Goal: Find specific page/section: Find specific page/section

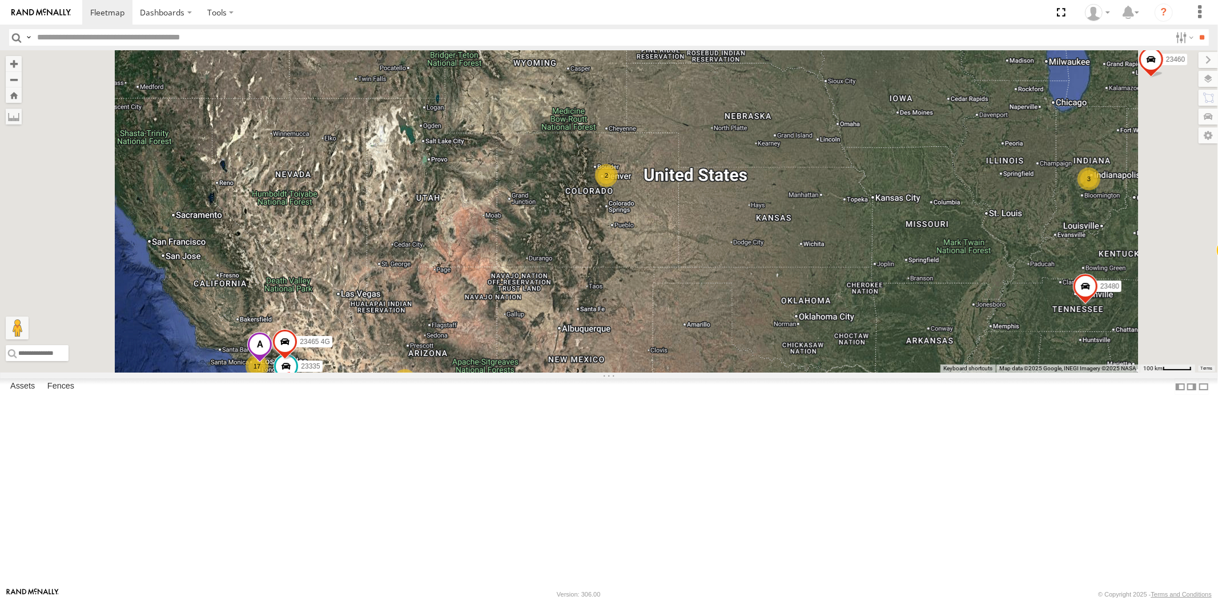
drag, startPoint x: 540, startPoint y: 289, endPoint x: 561, endPoint y: 292, distance: 20.8
click at [561, 292] on div "23207xx 23480 4G 23460 23480 23460 NEW 23465 4G 23335 17 3 2 2 2" at bounding box center [609, 211] width 1218 height 322
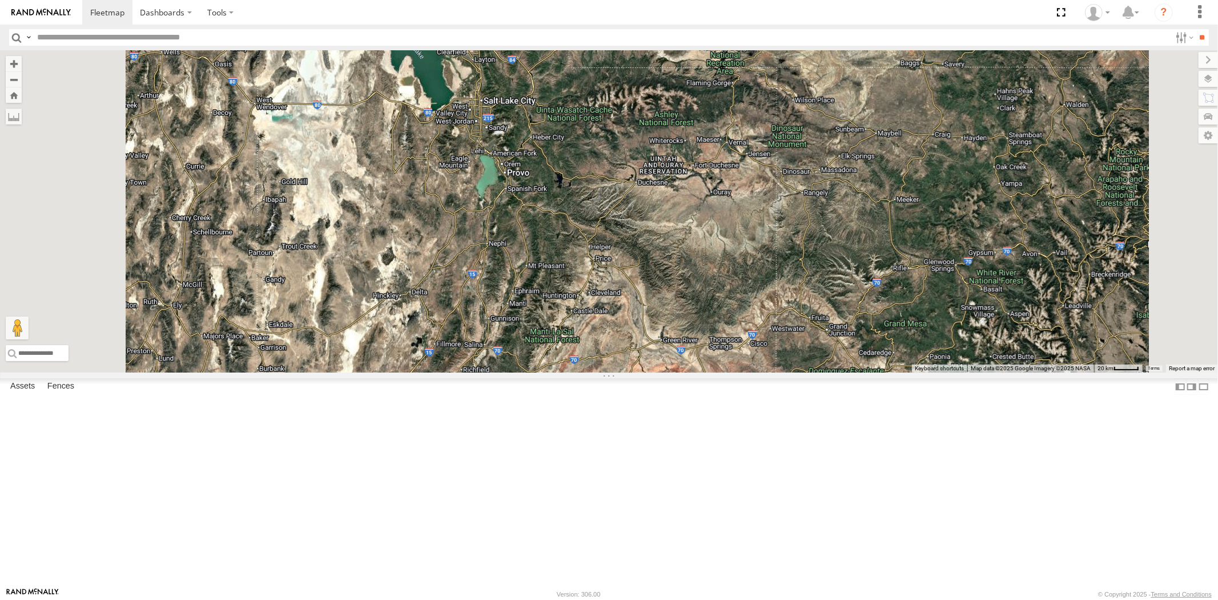
drag, startPoint x: 655, startPoint y: 99, endPoint x: 635, endPoint y: 228, distance: 130.5
click at [640, 224] on div "23207xx 23480 4G 23460 23480 23460 NEW 23465 4G 23335" at bounding box center [609, 211] width 1218 height 322
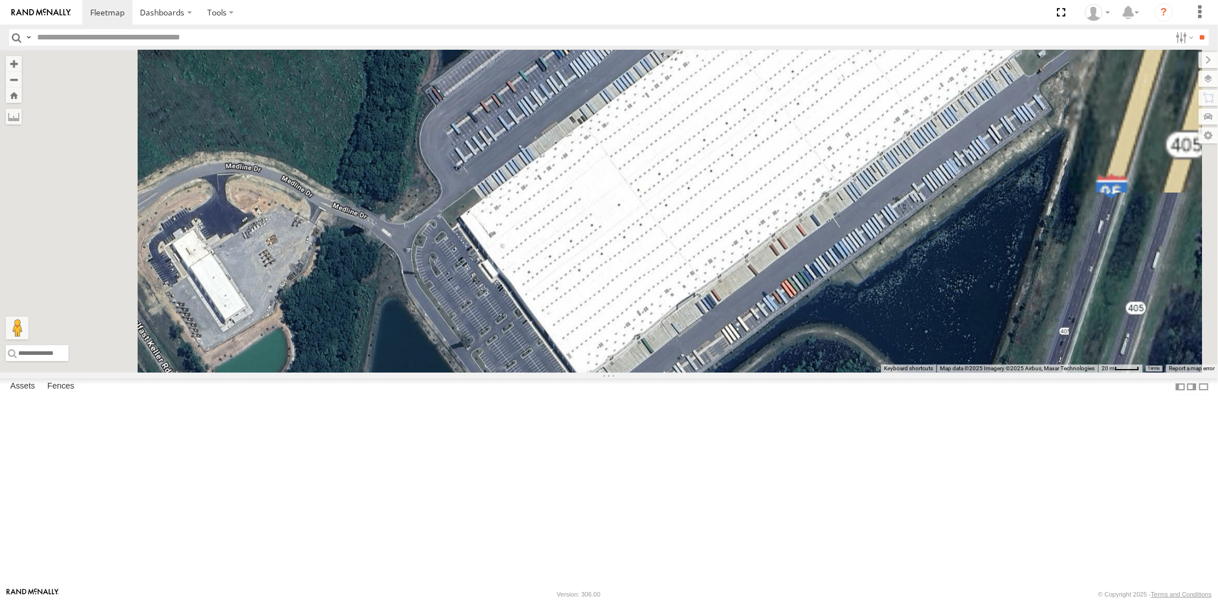
drag, startPoint x: 1018, startPoint y: 379, endPoint x: 940, endPoint y: 404, distance: 82.2
click at [940, 372] on div "23335 4G/Bad 23331 NEW 23331 23207 NEW 23207xx 23237 NEW 23480 4G 23460 23480 2…" at bounding box center [609, 211] width 1218 height 322
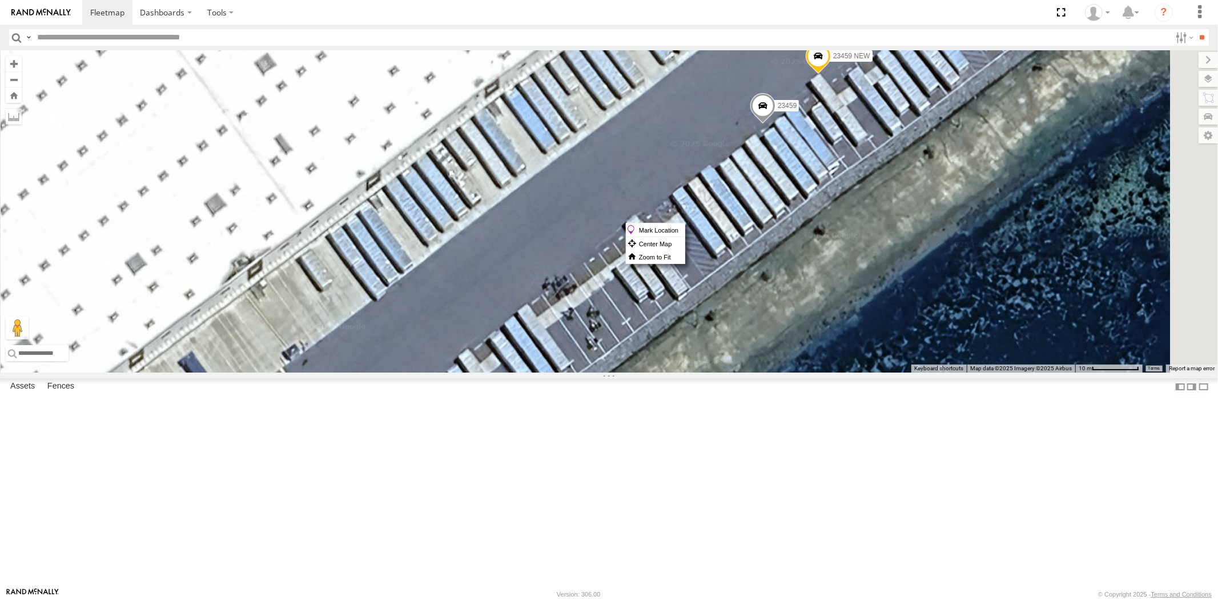
drag, startPoint x: 911, startPoint y: 223, endPoint x: 905, endPoint y: 215, distance: 10.2
click at [775, 124] on span at bounding box center [762, 109] width 25 height 31
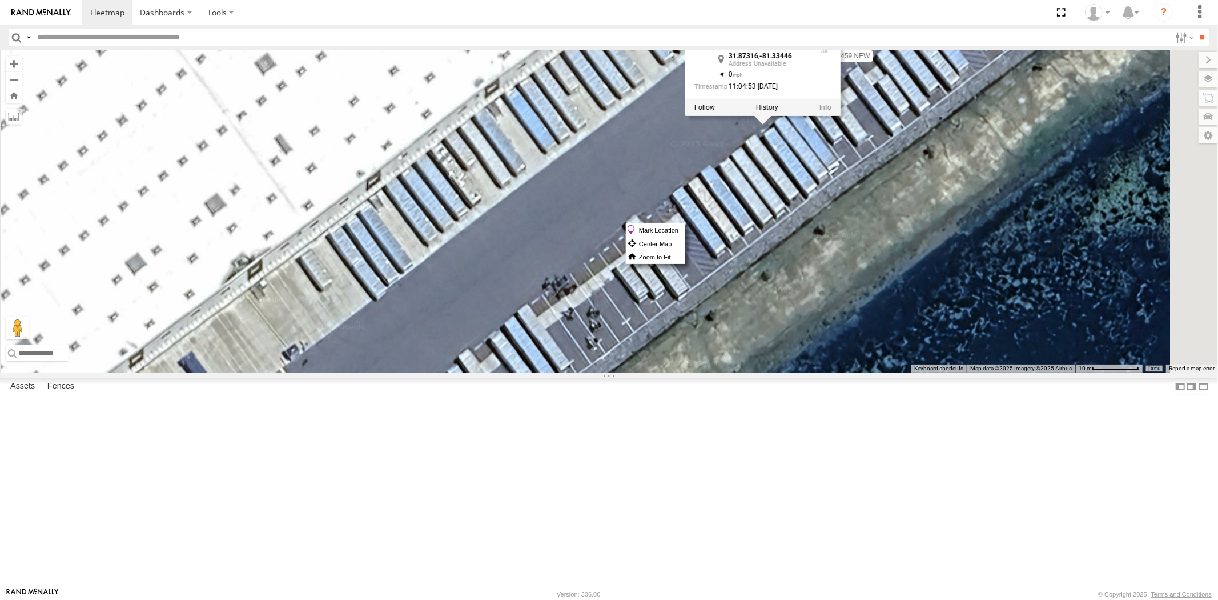
click at [685, 225] on label "Mark Location" at bounding box center [655, 229] width 58 height 13
click at [942, 307] on div "23335 4G/Bad 23331 NEW 23331 23207 NEW 23207xx 23237 NEW 23480 4G 23460 23480 2…" at bounding box center [609, 211] width 1218 height 322
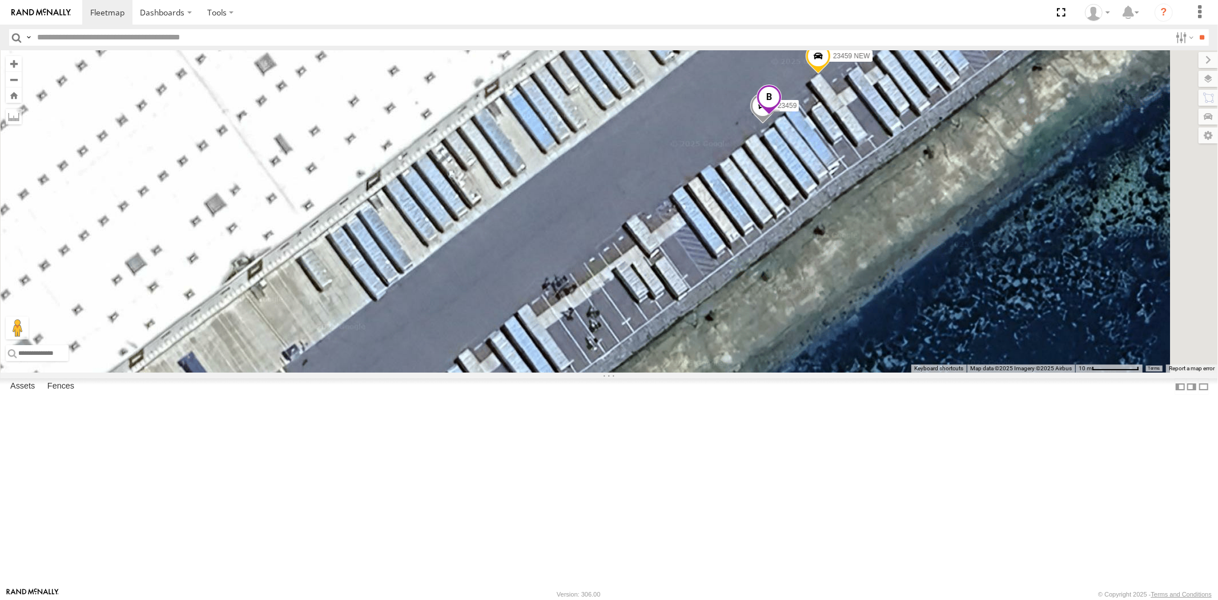
click at [781, 115] on span at bounding box center [768, 100] width 25 height 31
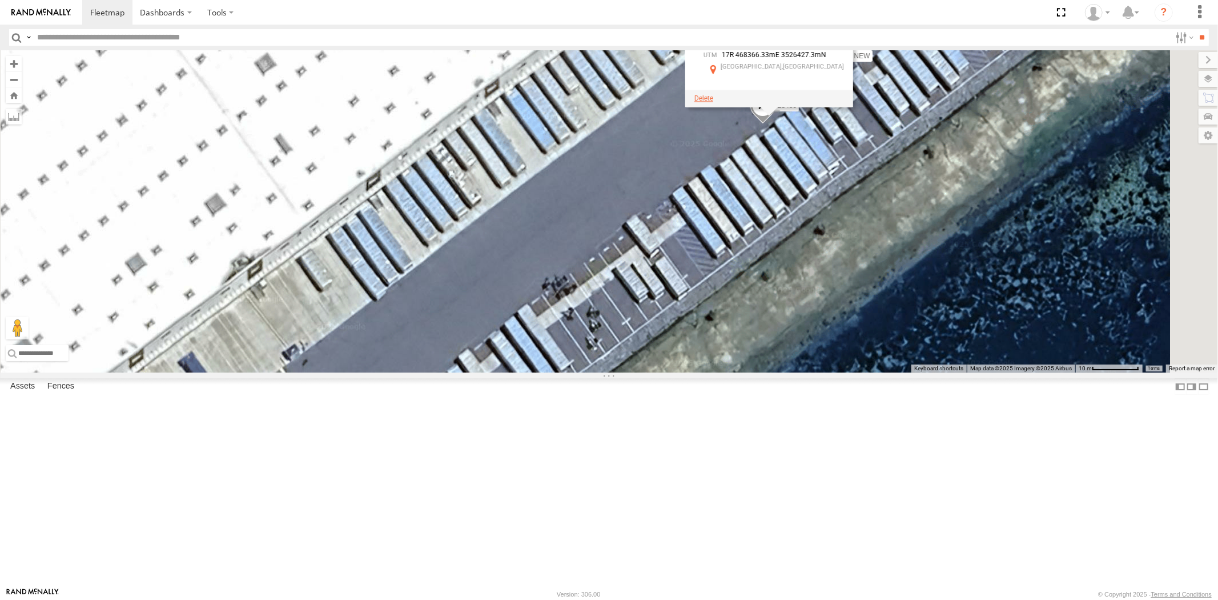
click at [713, 102] on span at bounding box center [703, 98] width 19 height 8
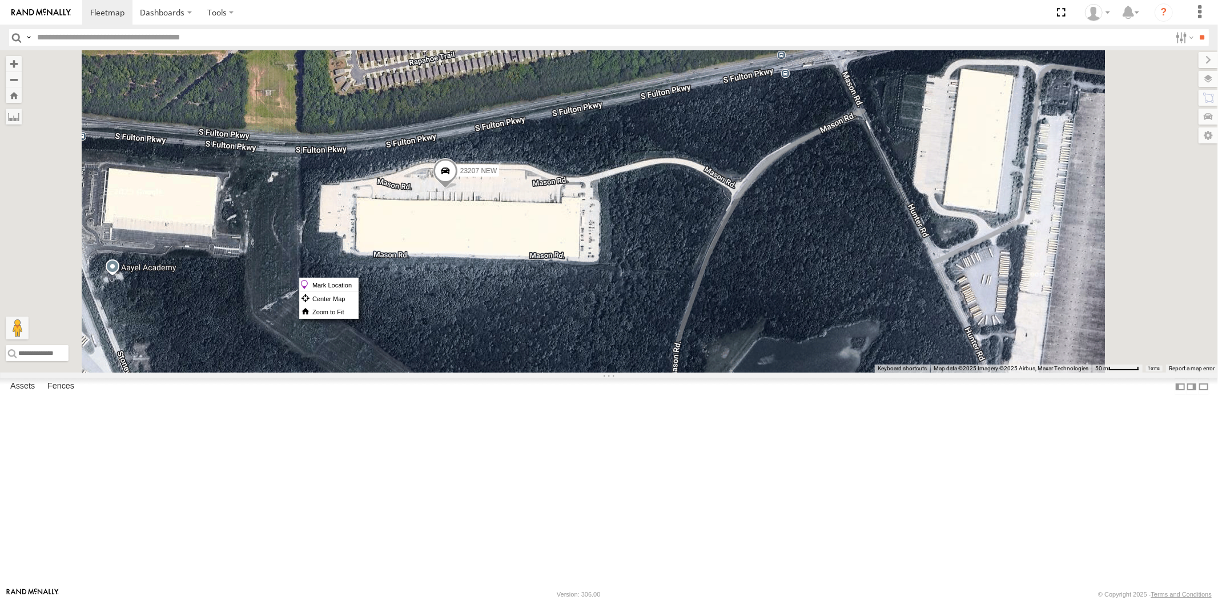
drag, startPoint x: 585, startPoint y: 277, endPoint x: 578, endPoint y: 278, distance: 6.3
click at [457, 189] on span at bounding box center [444, 173] width 25 height 31
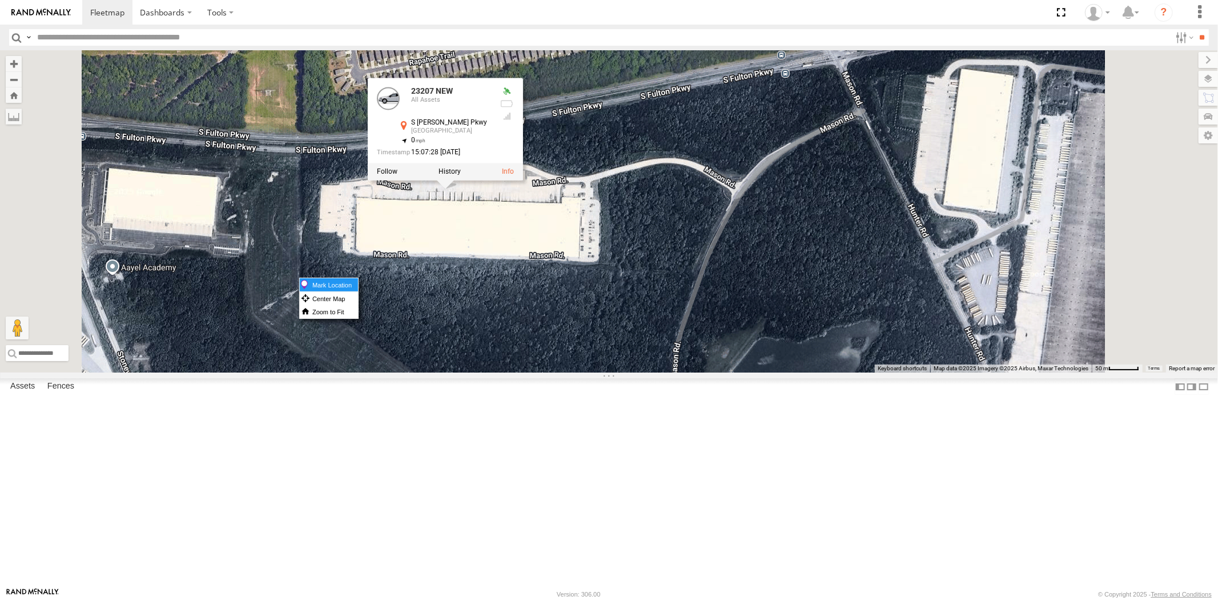
click at [358, 283] on label "Mark Location" at bounding box center [329, 284] width 58 height 13
drag, startPoint x: 669, startPoint y: 419, endPoint x: 665, endPoint y: 404, distance: 15.5
click at [669, 372] on div "23335 4G/Bad 23331 NEW 23331 23207 NEW 23207xx 23237 NEW 23480 4G 23460 23480 2…" at bounding box center [609, 211] width 1218 height 322
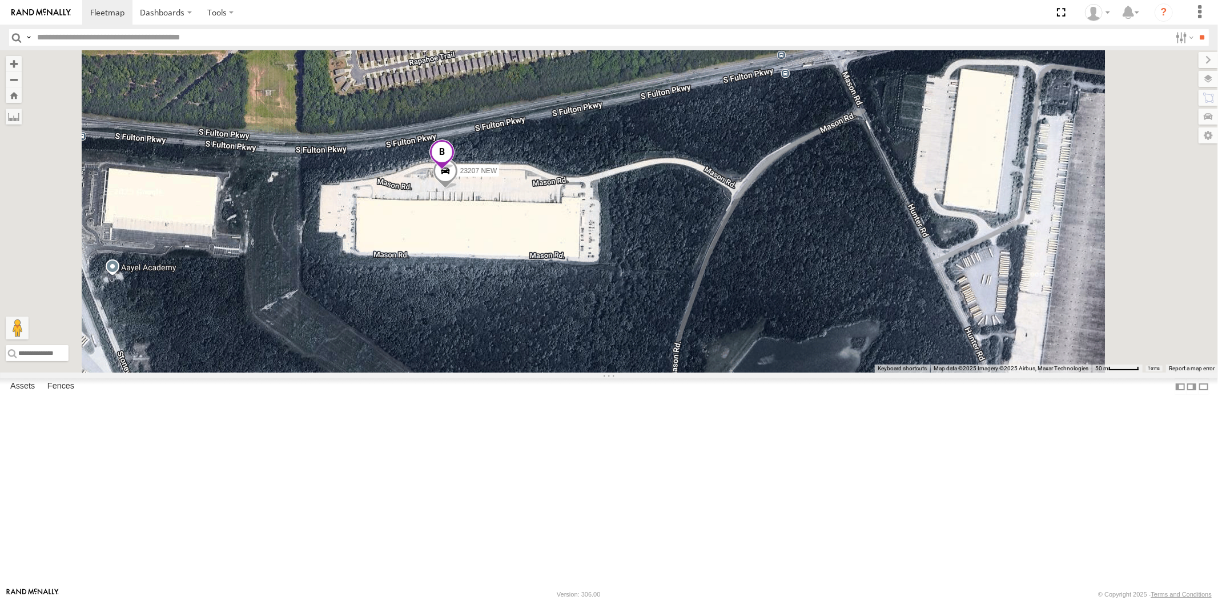
click at [454, 170] on span at bounding box center [441, 154] width 25 height 31
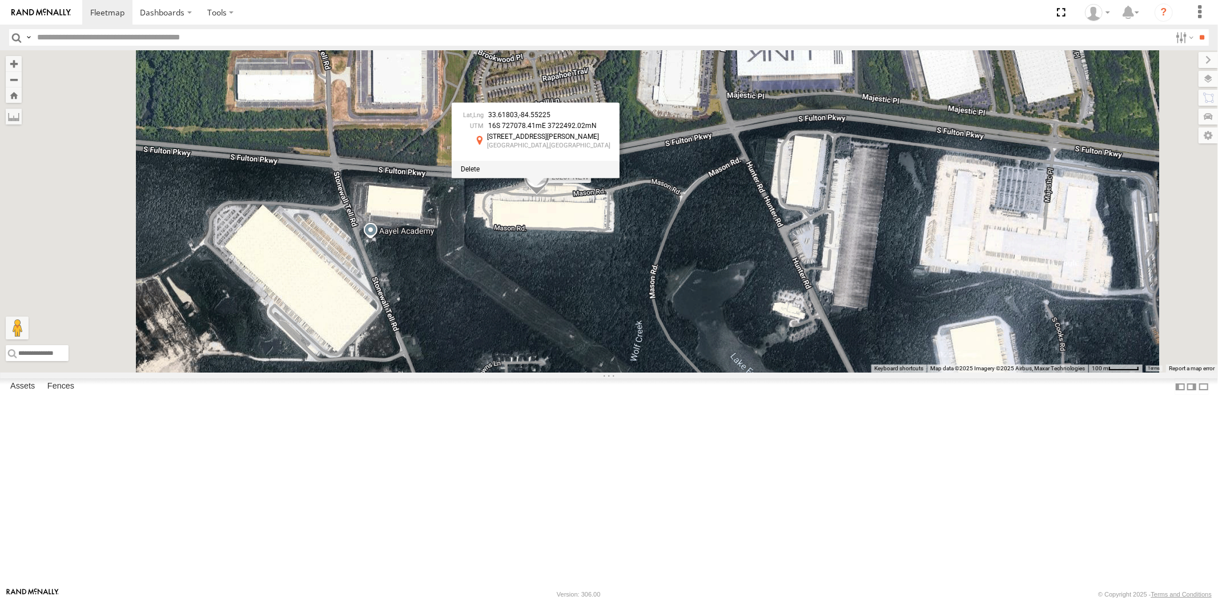
click at [620, 178] on div at bounding box center [536, 168] width 168 height 17
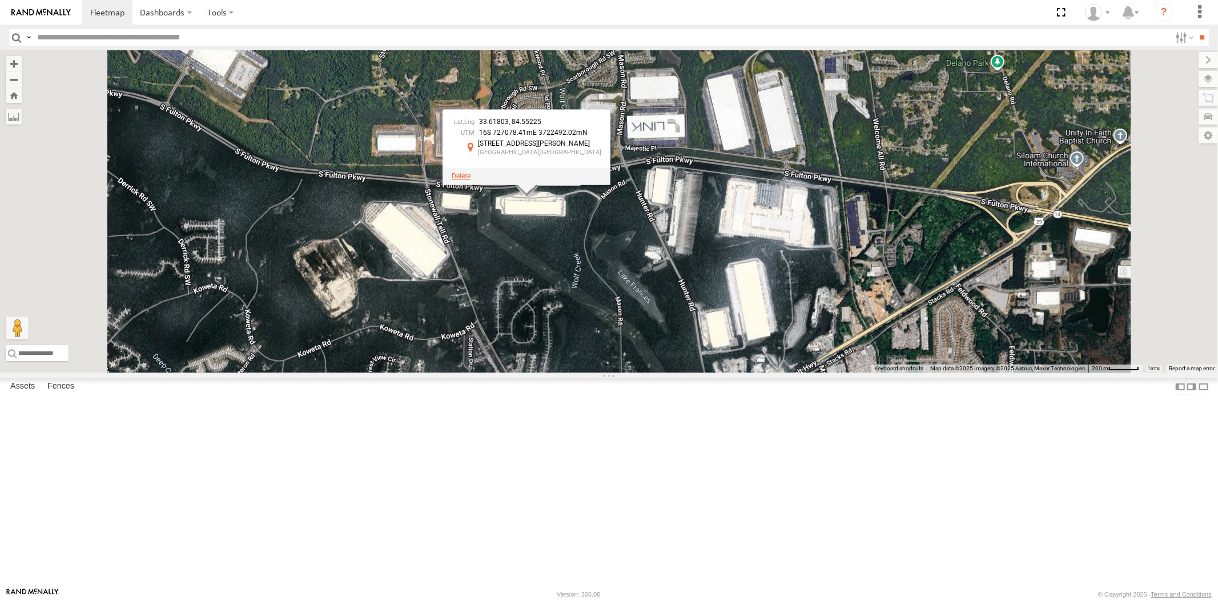
click at [470, 180] on span at bounding box center [461, 176] width 19 height 8
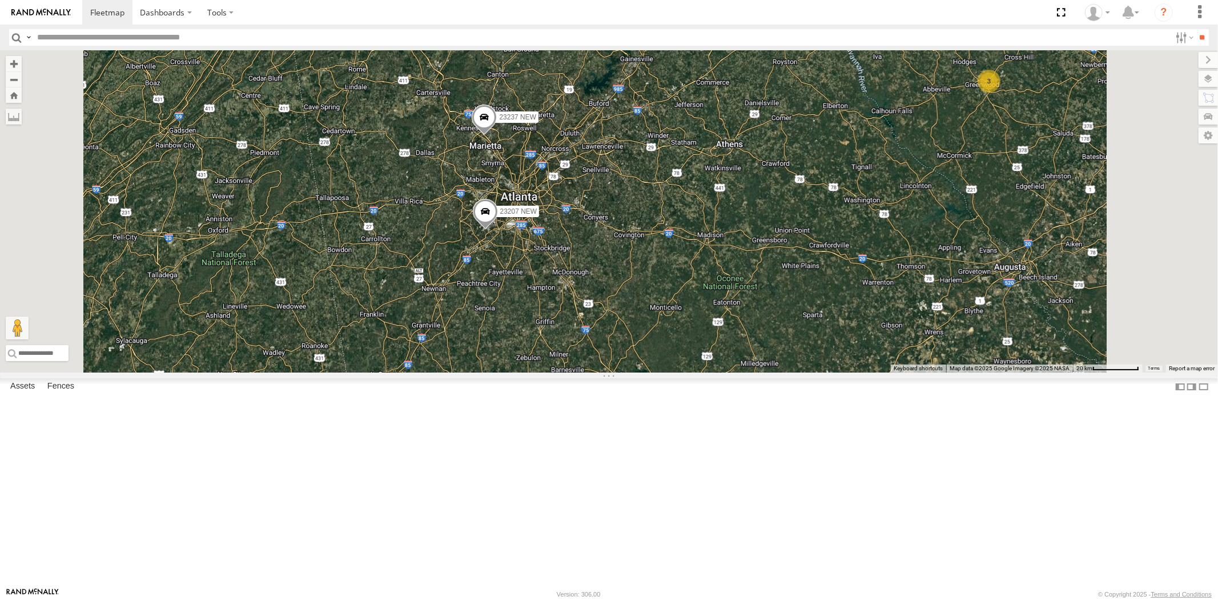
drag, startPoint x: 1092, startPoint y: 158, endPoint x: 988, endPoint y: 175, distance: 105.9
click at [988, 175] on div "23335 4G/Bad 23331 NEW 23331 23207 NEW 23207xx 23237 NEW 23480 4G 23460 23480 2…" at bounding box center [609, 211] width 1218 height 322
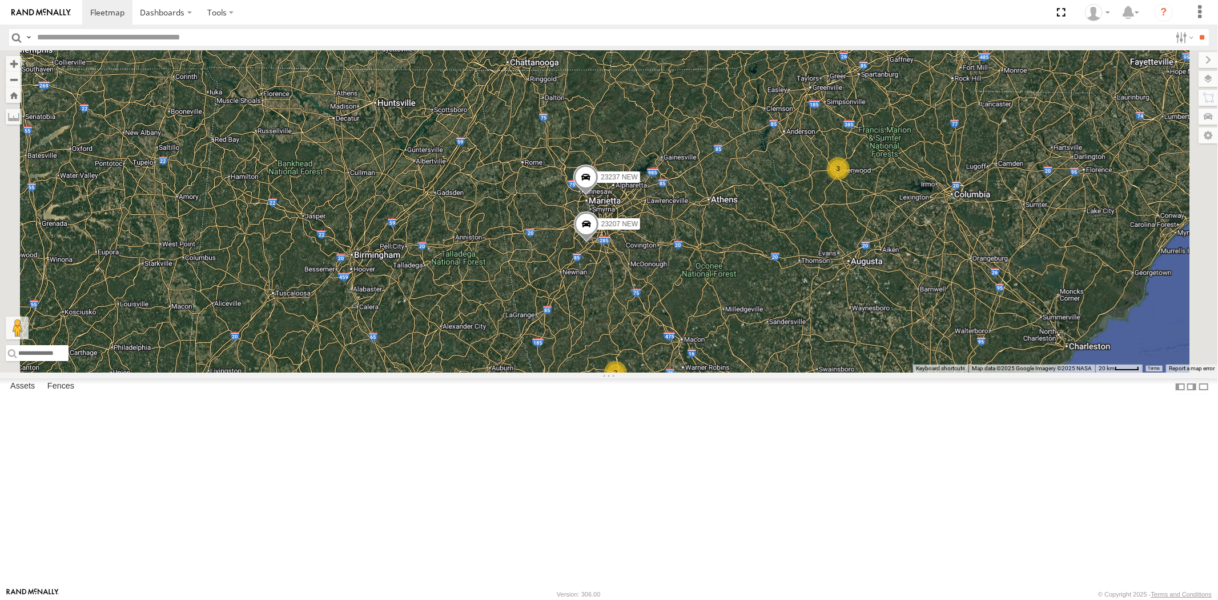
drag, startPoint x: 840, startPoint y: 409, endPoint x: 836, endPoint y: 377, distance: 32.2
click at [836, 372] on div "23335 4G/Bad 23207xx 23480 4G 23460 23480 23460 NEW 23465 4G 23335 23207 NEW 23…" at bounding box center [609, 211] width 1218 height 322
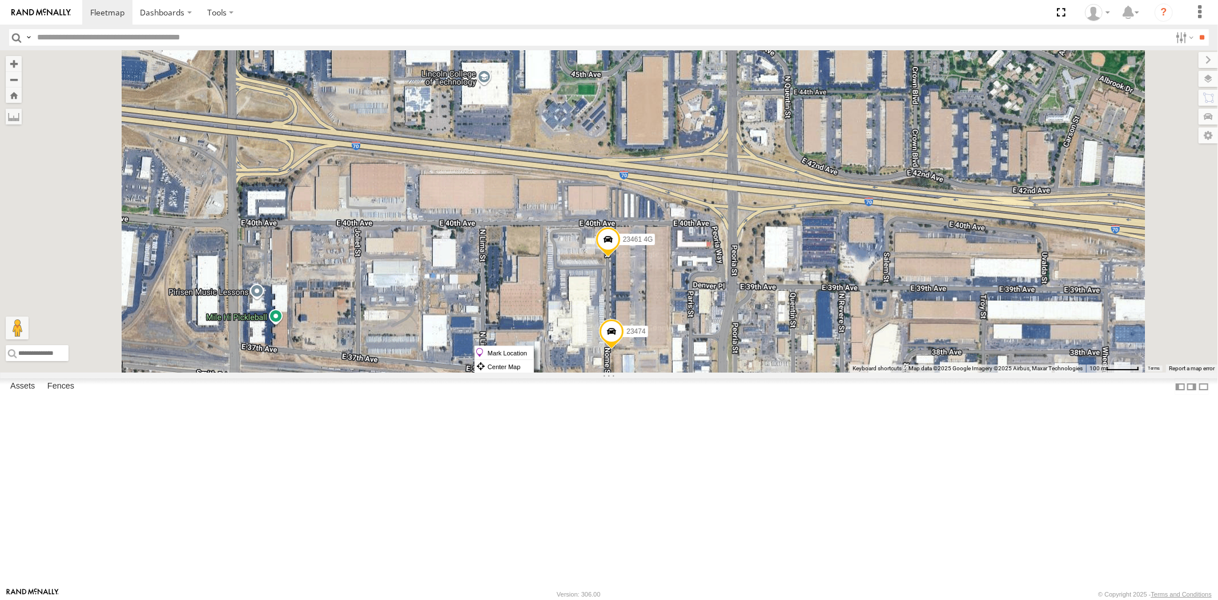
drag, startPoint x: 760, startPoint y: 345, endPoint x: 763, endPoint y: 351, distance: 6.2
click at [533, 350] on label "Mark Location" at bounding box center [504, 352] width 58 height 13
click at [629, 238] on span at bounding box center [616, 222] width 25 height 31
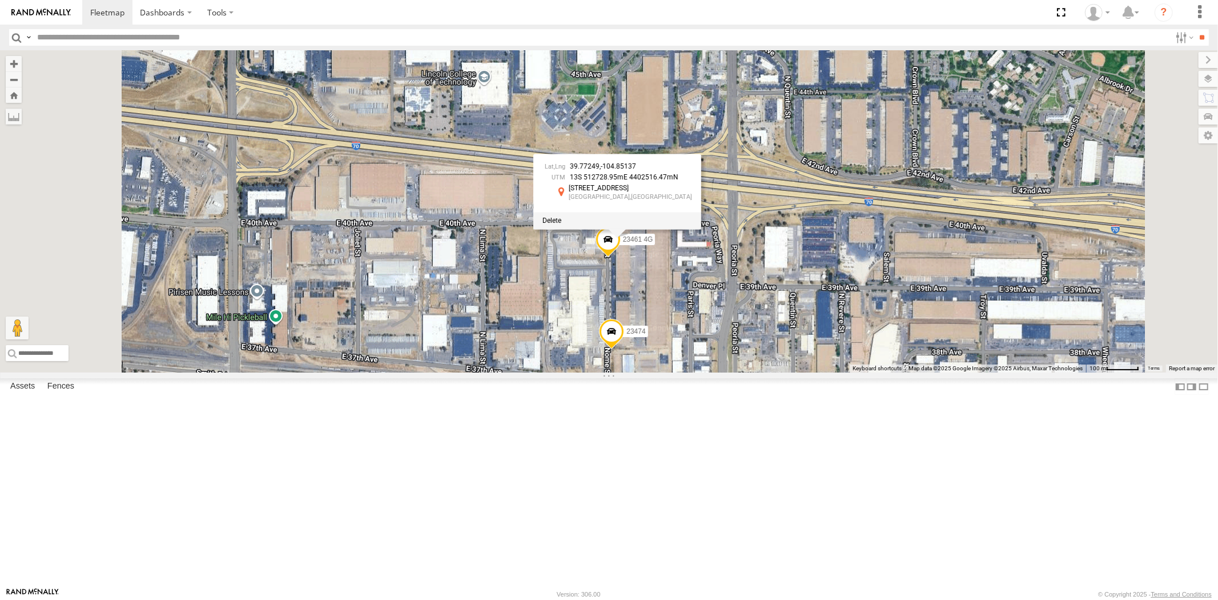
drag, startPoint x: 754, startPoint y: 441, endPoint x: 760, endPoint y: 446, distance: 8.1
click at [527, 446] on label "Mark Location" at bounding box center [498, 447] width 58 height 13
click at [623, 333] on span at bounding box center [610, 318] width 25 height 31
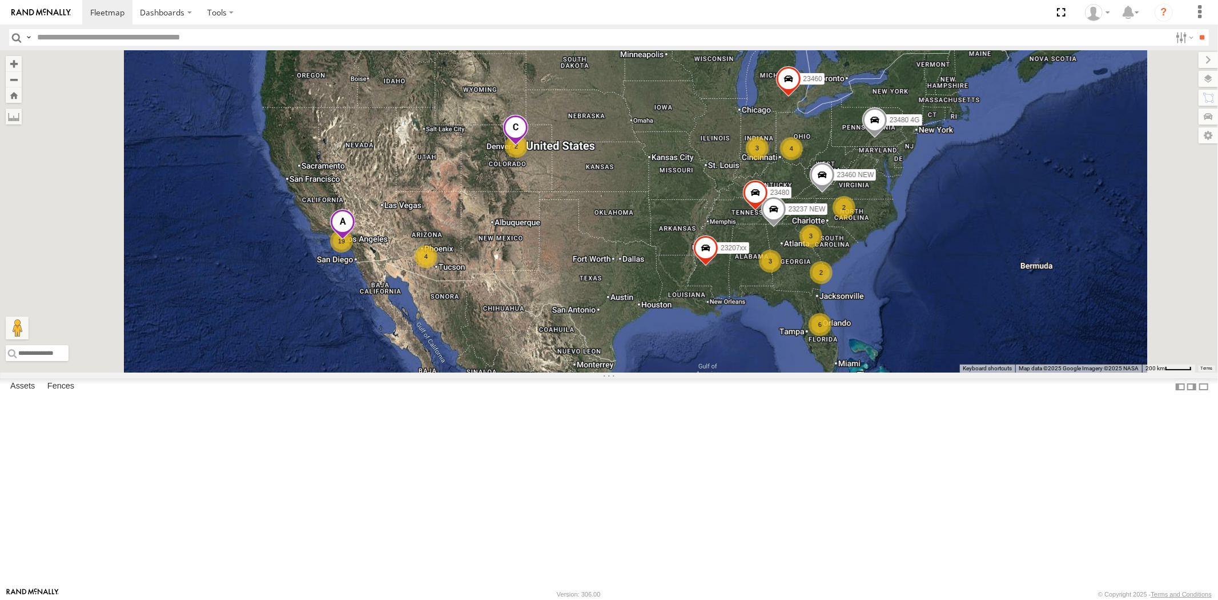
click at [92, 36] on input "text" at bounding box center [602, 37] width 1138 height 17
click at [1196, 29] on input "**" at bounding box center [1202, 37] width 13 height 17
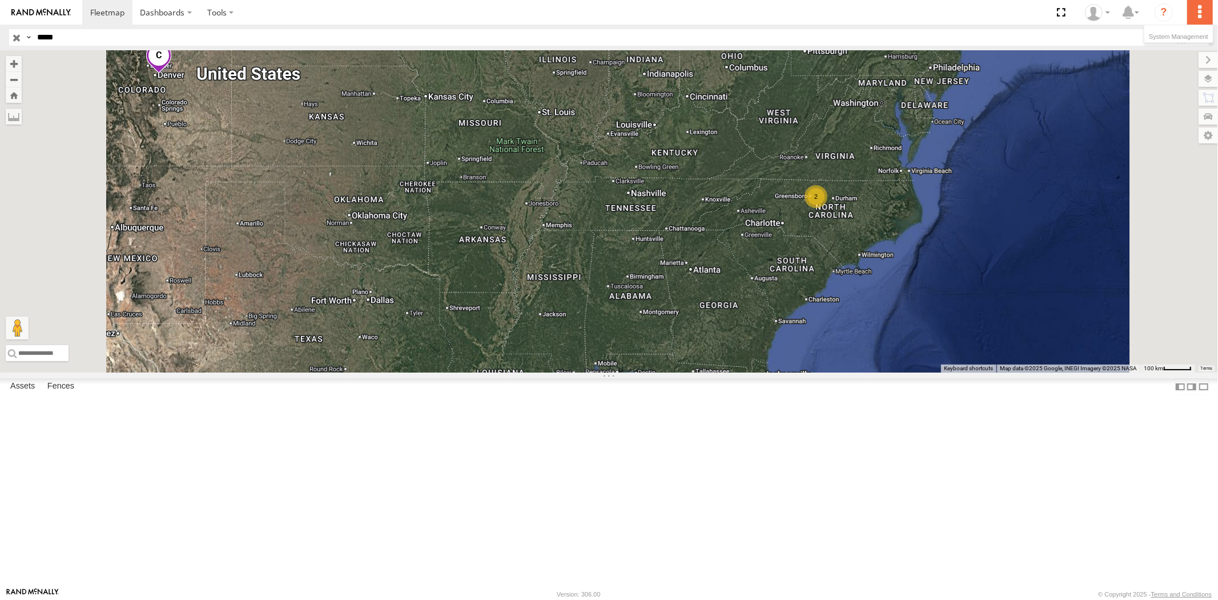
click at [1206, 9] on label at bounding box center [1199, 12] width 25 height 25
drag, startPoint x: 47, startPoint y: 40, endPoint x: 54, endPoint y: 43, distance: 7.7
click at [47, 40] on input "*****" at bounding box center [602, 37] width 1138 height 17
click at [1196, 29] on input "**" at bounding box center [1202, 37] width 13 height 17
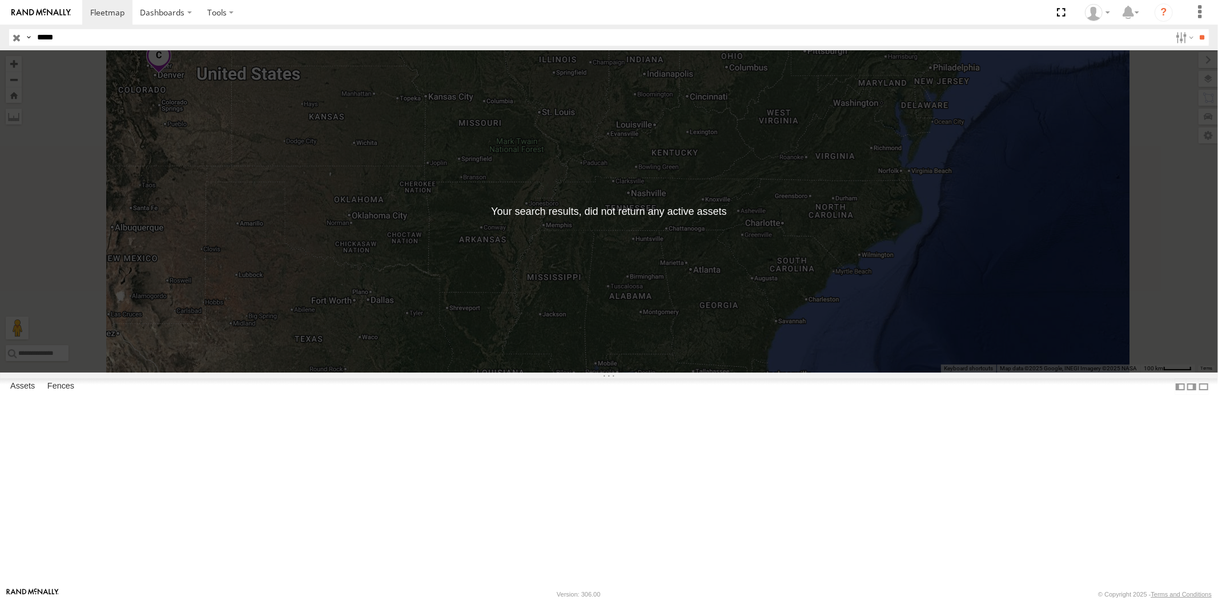
click at [52, 40] on input "*****" at bounding box center [602, 37] width 1138 height 17
type input "*****"
click at [1196, 29] on input "**" at bounding box center [1202, 37] width 13 height 17
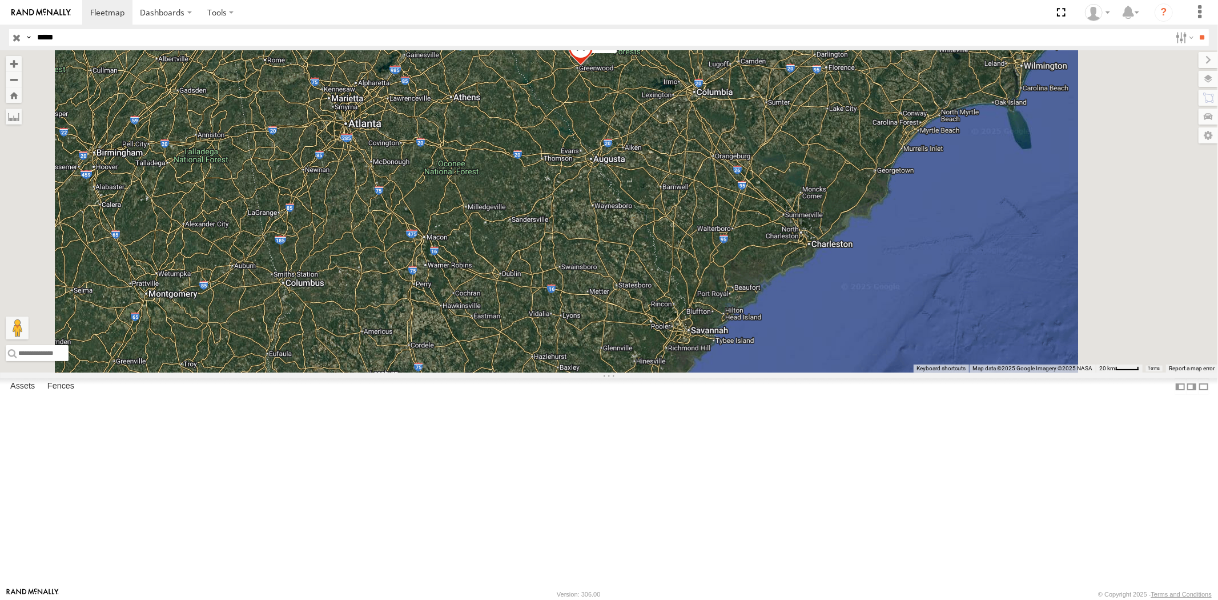
drag, startPoint x: 767, startPoint y: 346, endPoint x: 762, endPoint y: 193, distance: 153.1
click at [763, 178] on div "23466" at bounding box center [609, 211] width 1218 height 322
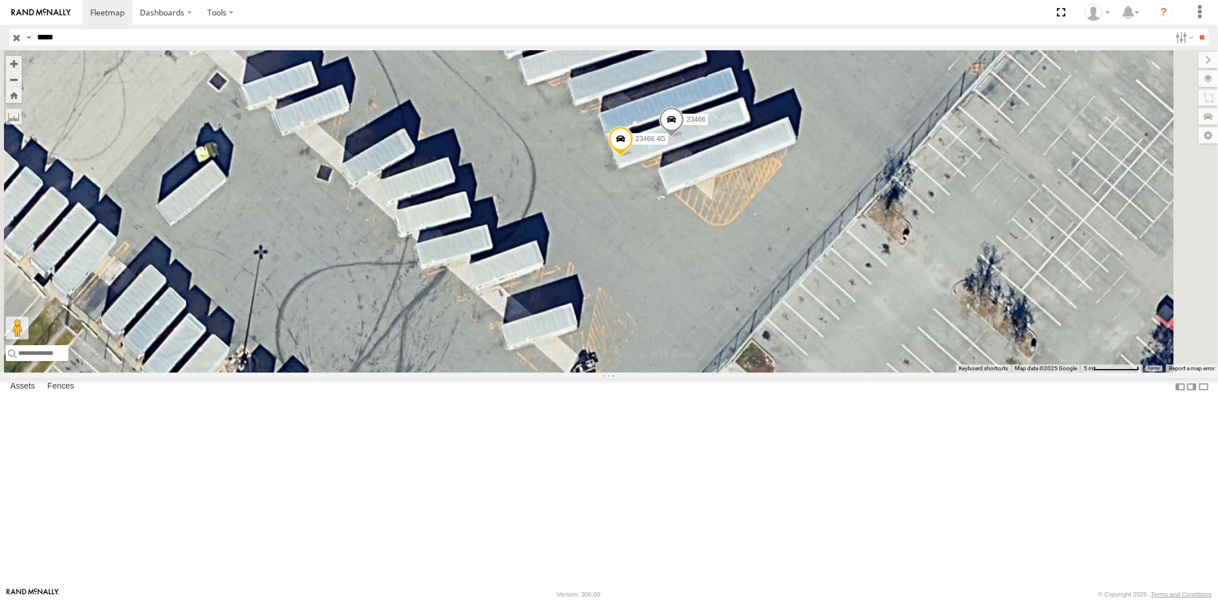
click at [684, 138] on span at bounding box center [671, 122] width 25 height 31
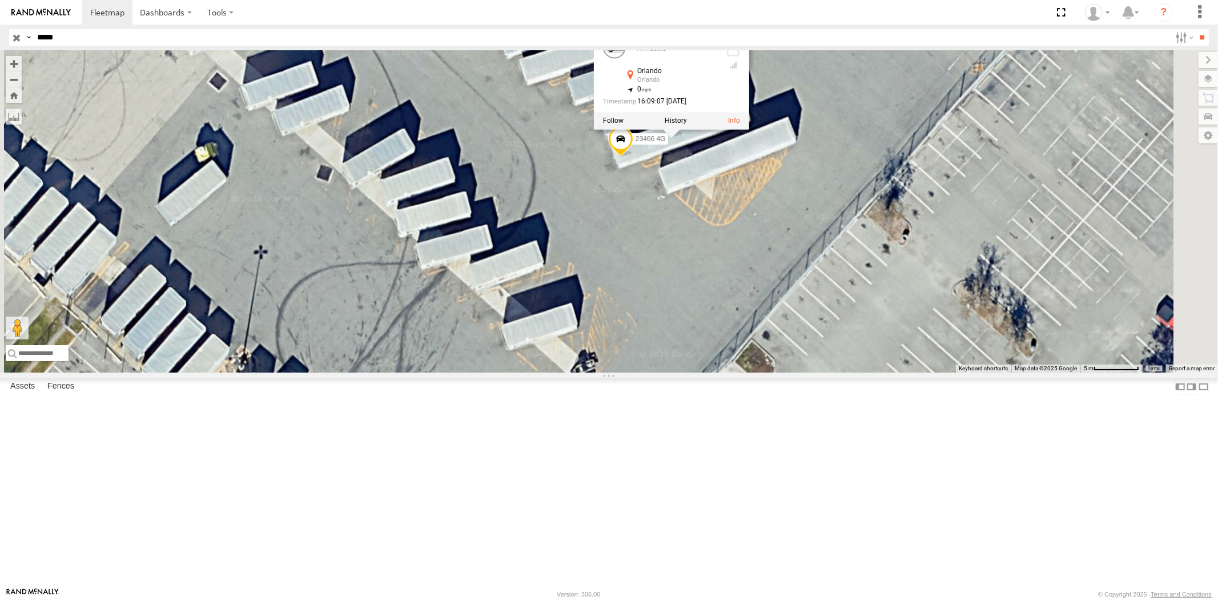
click at [633, 157] on span at bounding box center [620, 141] width 25 height 31
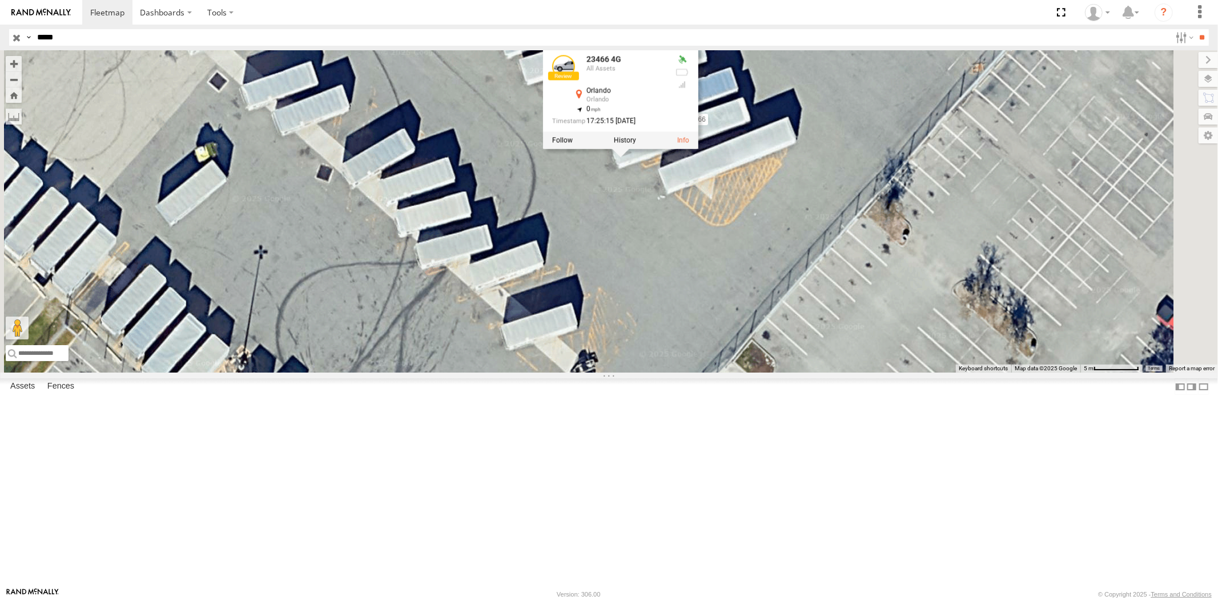
click at [791, 294] on div "23466 23466 23466 4G 23466 4G All Assets Orlando Orlando 28.46125 , -81.42582 0…" at bounding box center [609, 211] width 1218 height 322
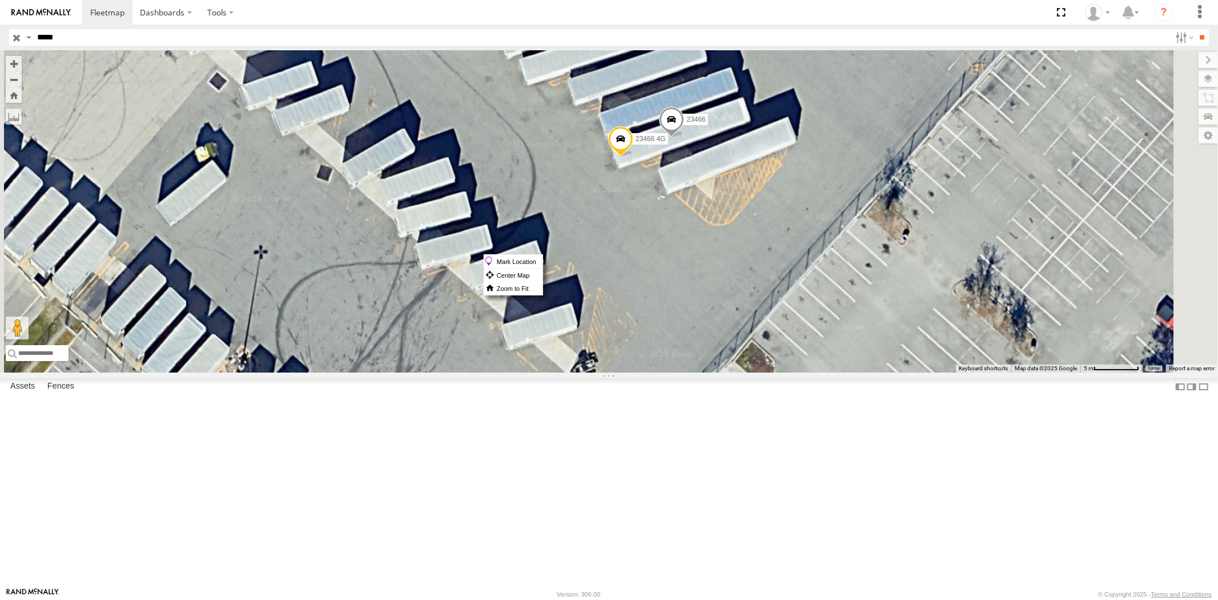
drag, startPoint x: 769, startPoint y: 254, endPoint x: 761, endPoint y: 250, distance: 9.7
click at [633, 157] on span at bounding box center [620, 141] width 25 height 31
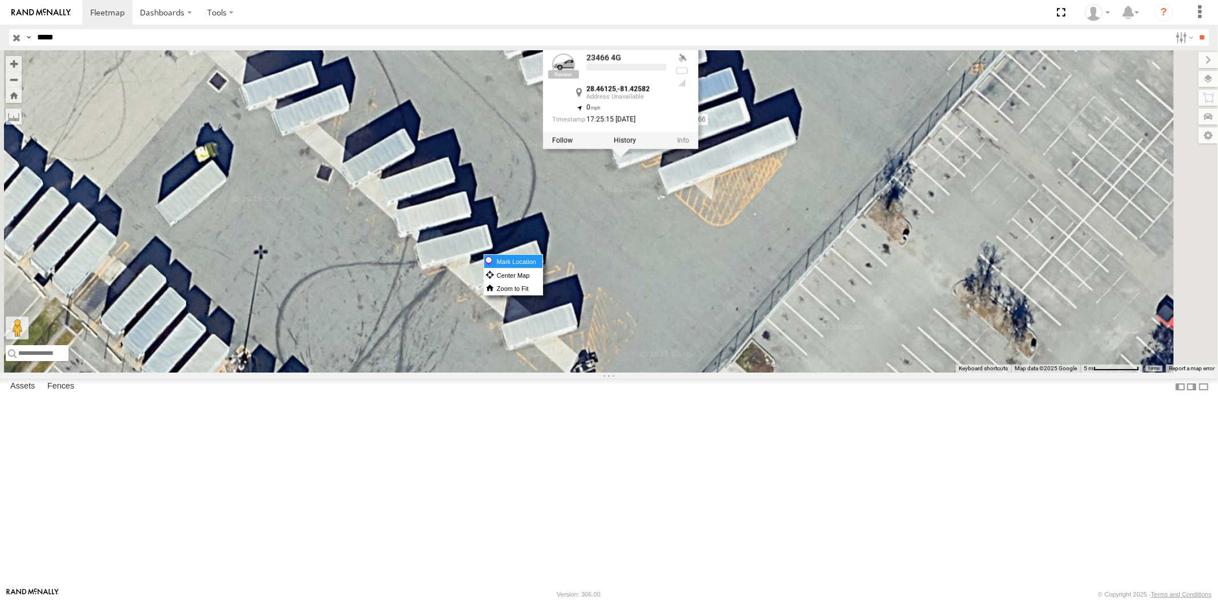
click at [542, 259] on label "Mark Location" at bounding box center [513, 261] width 58 height 13
drag, startPoint x: 807, startPoint y: 350, endPoint x: 798, endPoint y: 303, distance: 48.2
click at [807, 351] on div "23466 23466 23466 4G 23466 4G All Assets Orlando Orlando 28.46125 , -81.42582 0…" at bounding box center [609, 211] width 1218 height 322
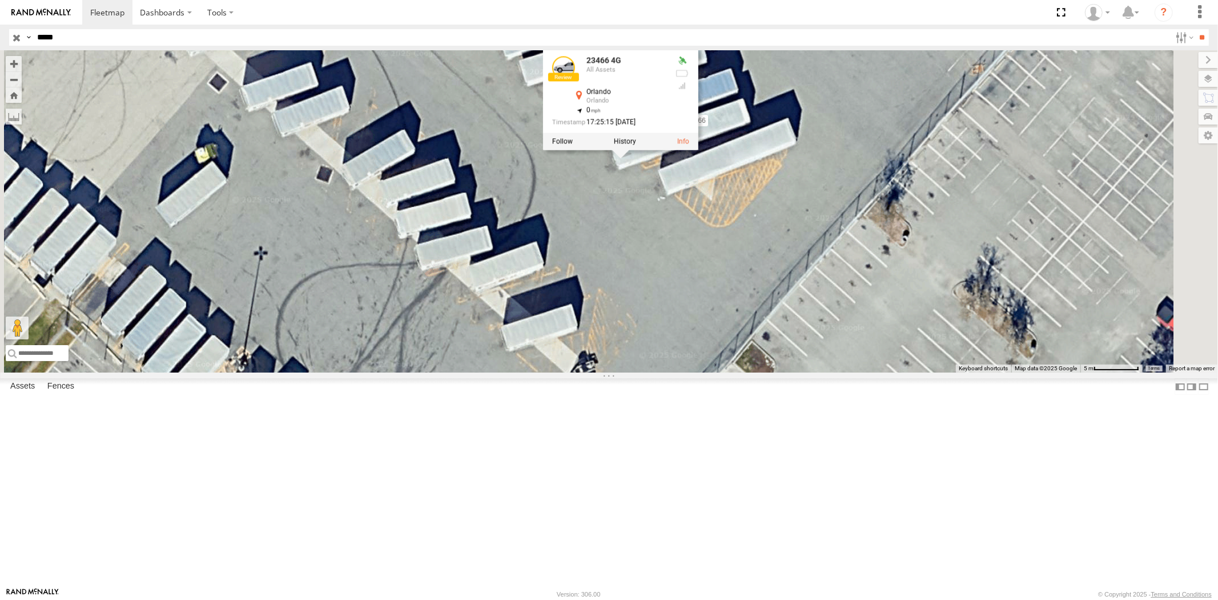
click at [786, 312] on div "23466 23466 23466 4G 23466 4G All Assets Orlando Orlando 28.46125 , -81.42582 0…" at bounding box center [609, 211] width 1218 height 322
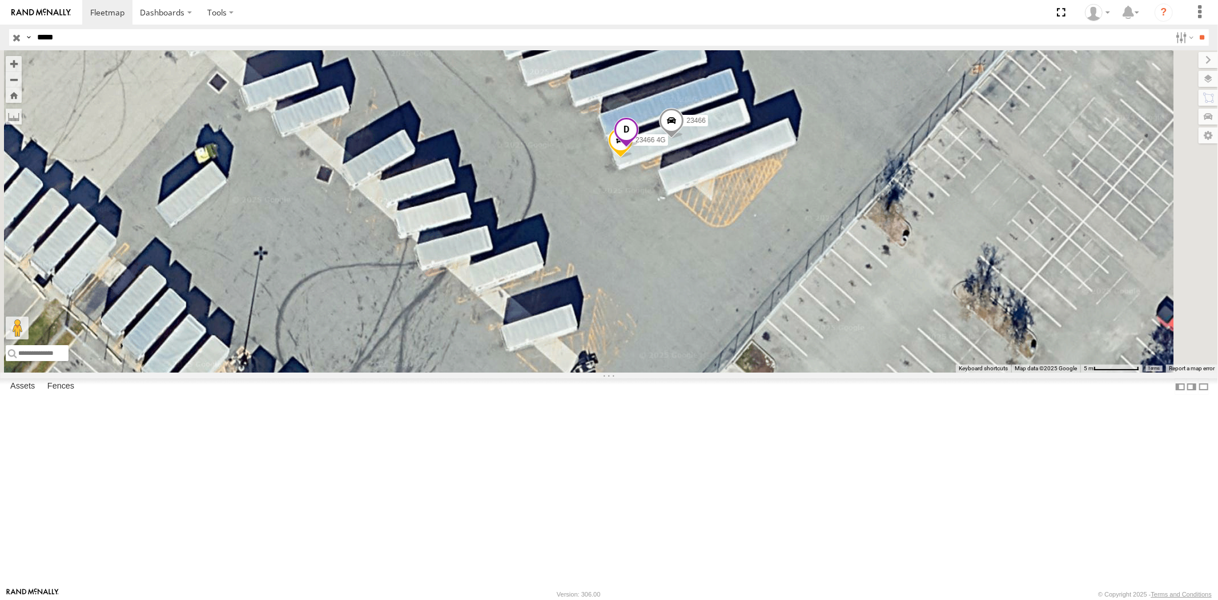
click at [639, 148] on span at bounding box center [626, 133] width 25 height 31
